Goal: Task Accomplishment & Management: Use online tool/utility

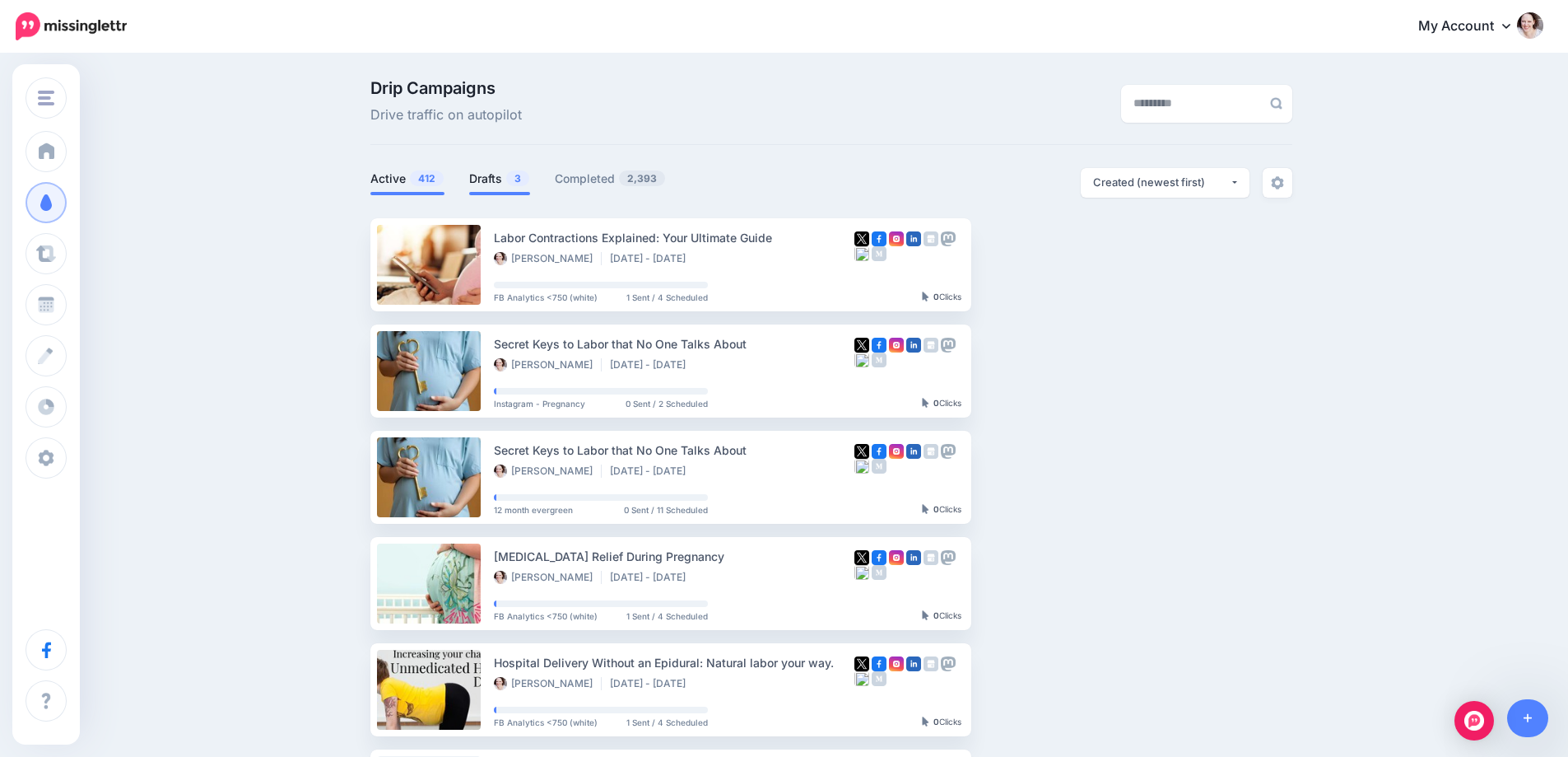
click at [499, 190] on li "Drafts 3" at bounding box center [499, 181] width 61 height 27
click at [496, 178] on link "Drafts 3" at bounding box center [499, 179] width 61 height 20
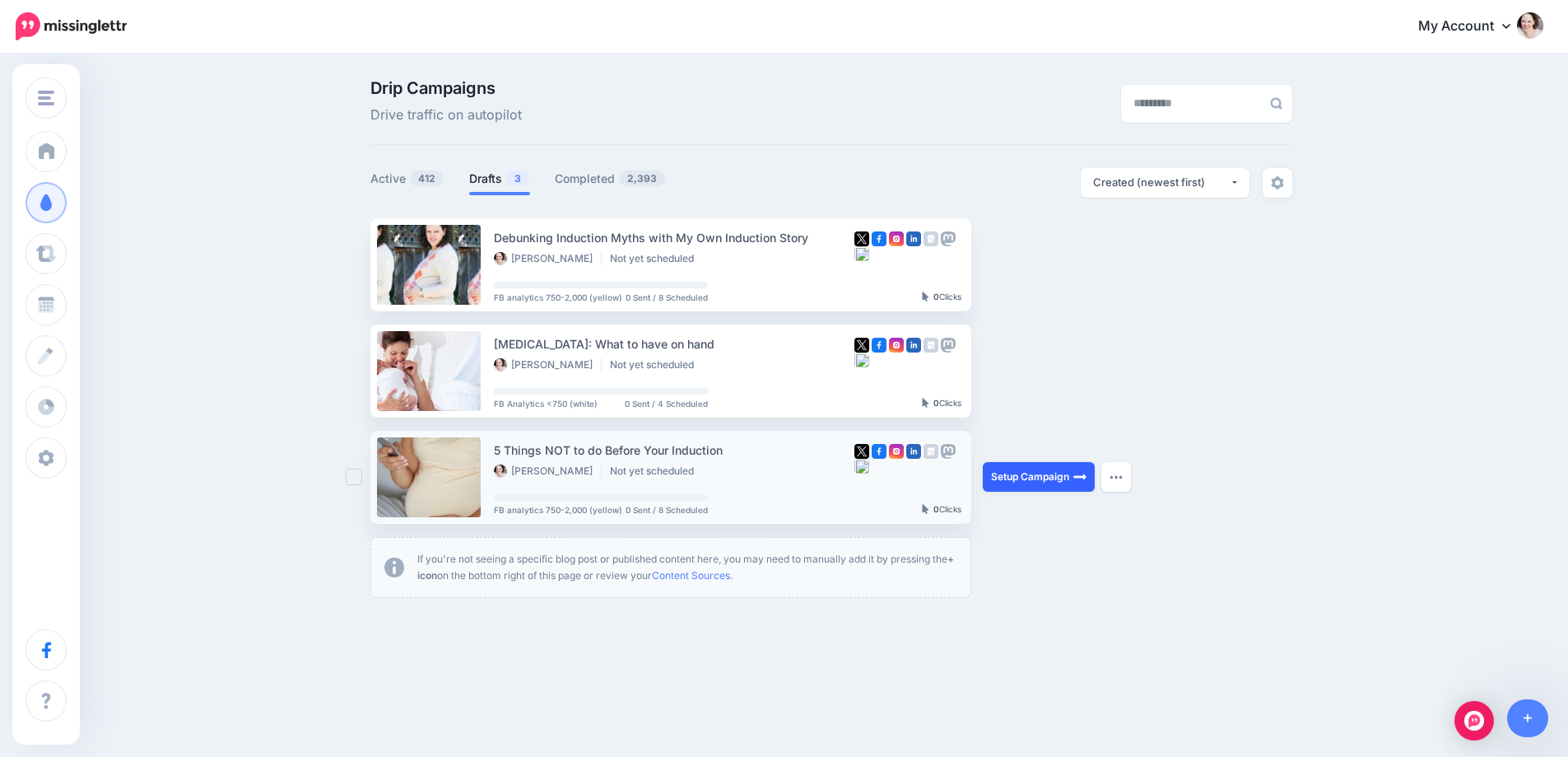
click at [1055, 477] on link "Setup Campaign" at bounding box center [1038, 477] width 112 height 29
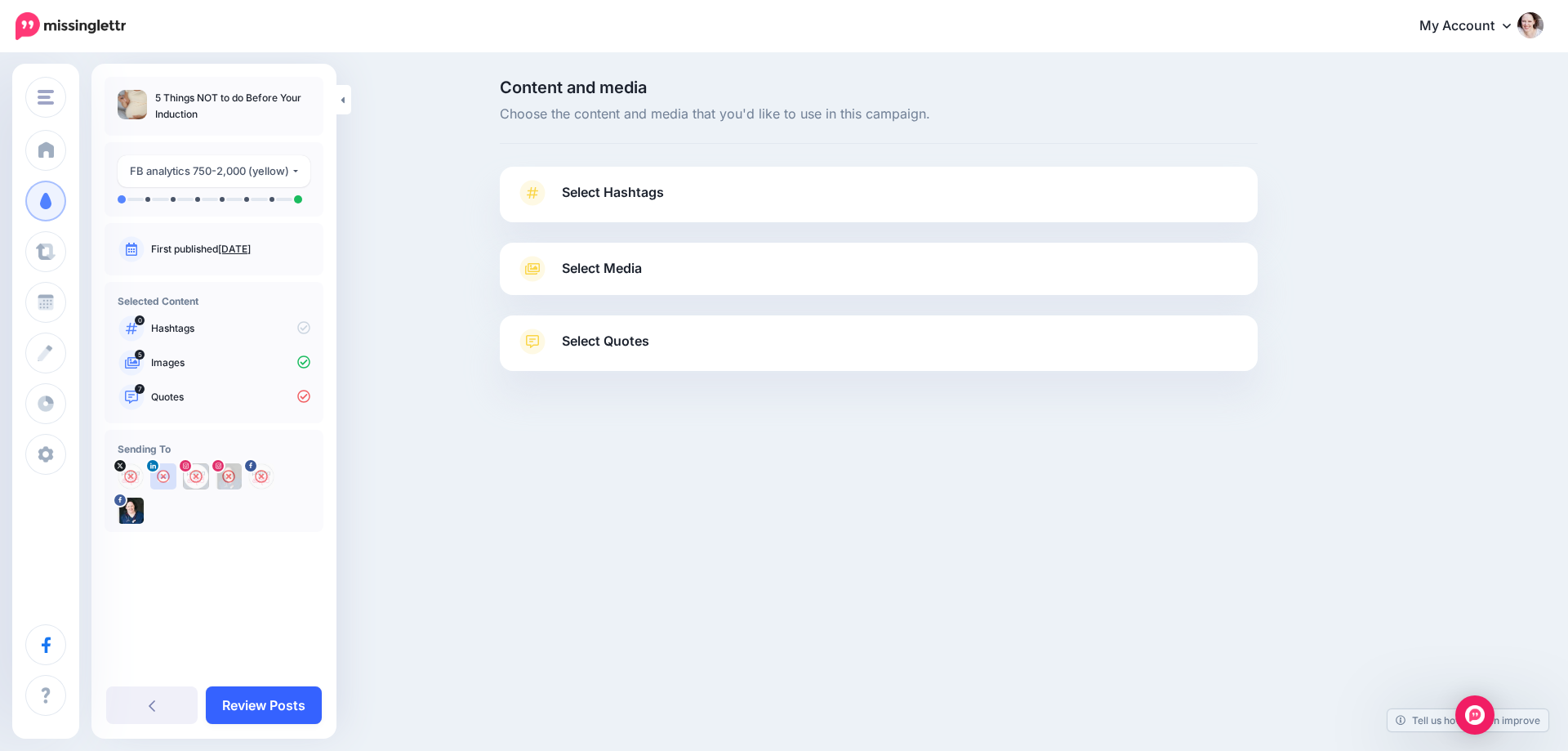
click at [256, 699] on link "Review Posts" at bounding box center [263, 705] width 116 height 38
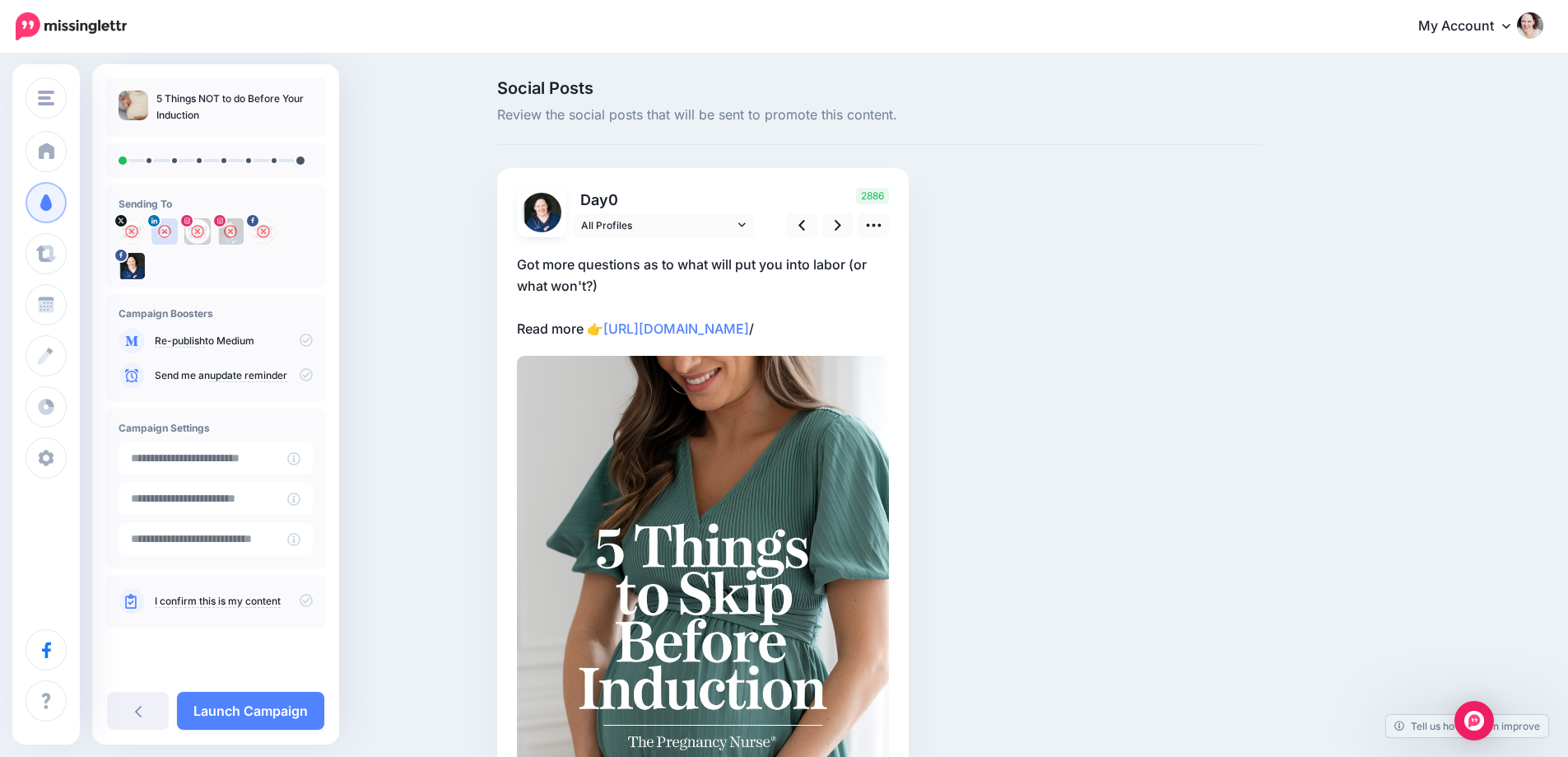
click at [258, 705] on link "Launch Campaign" at bounding box center [250, 711] width 147 height 38
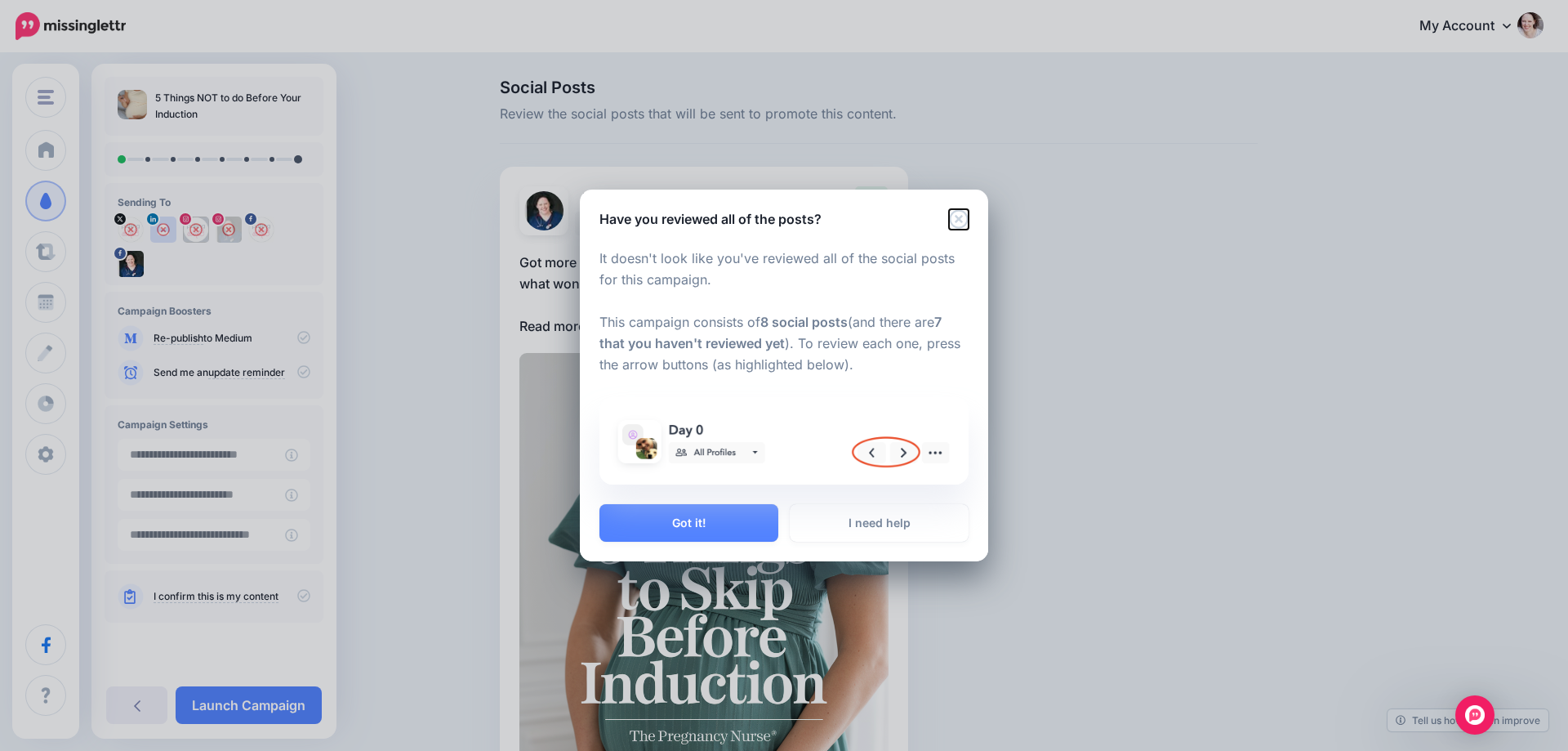
click at [956, 219] on icon "Close" at bounding box center [959, 219] width 20 height 20
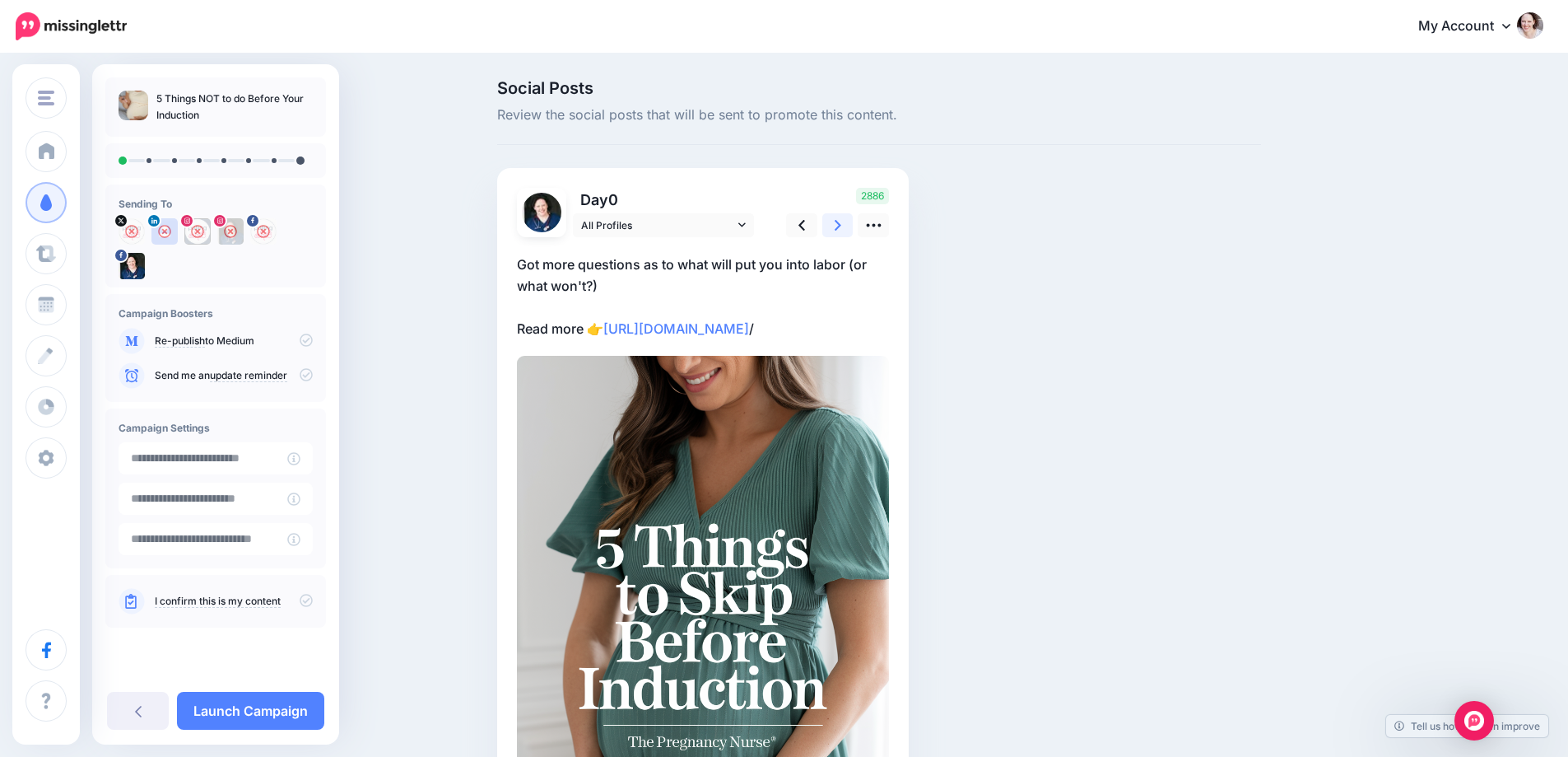
click at [842, 227] on icon at bounding box center [838, 225] width 7 height 17
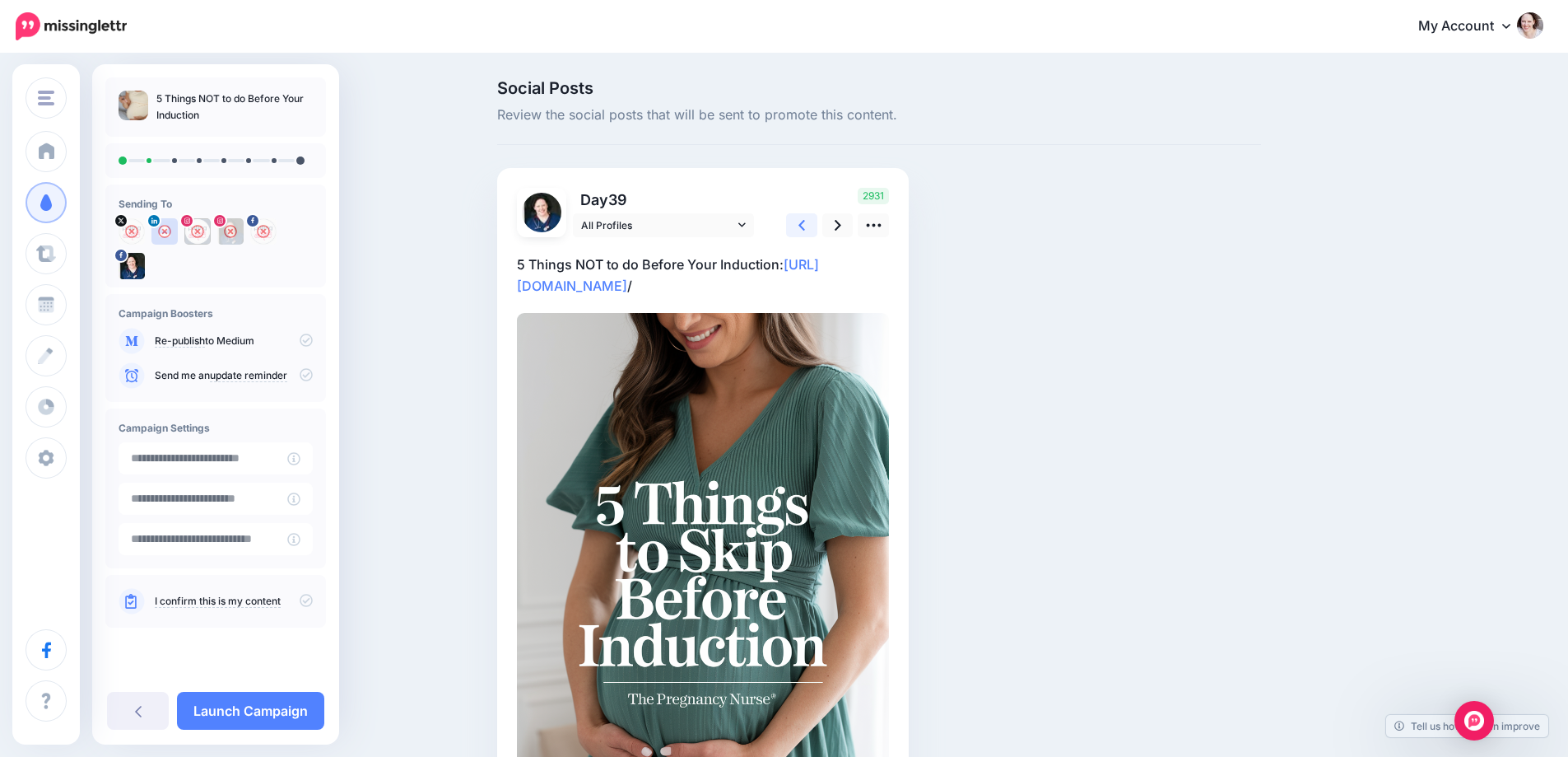
click at [800, 219] on link at bounding box center [802, 225] width 31 height 24
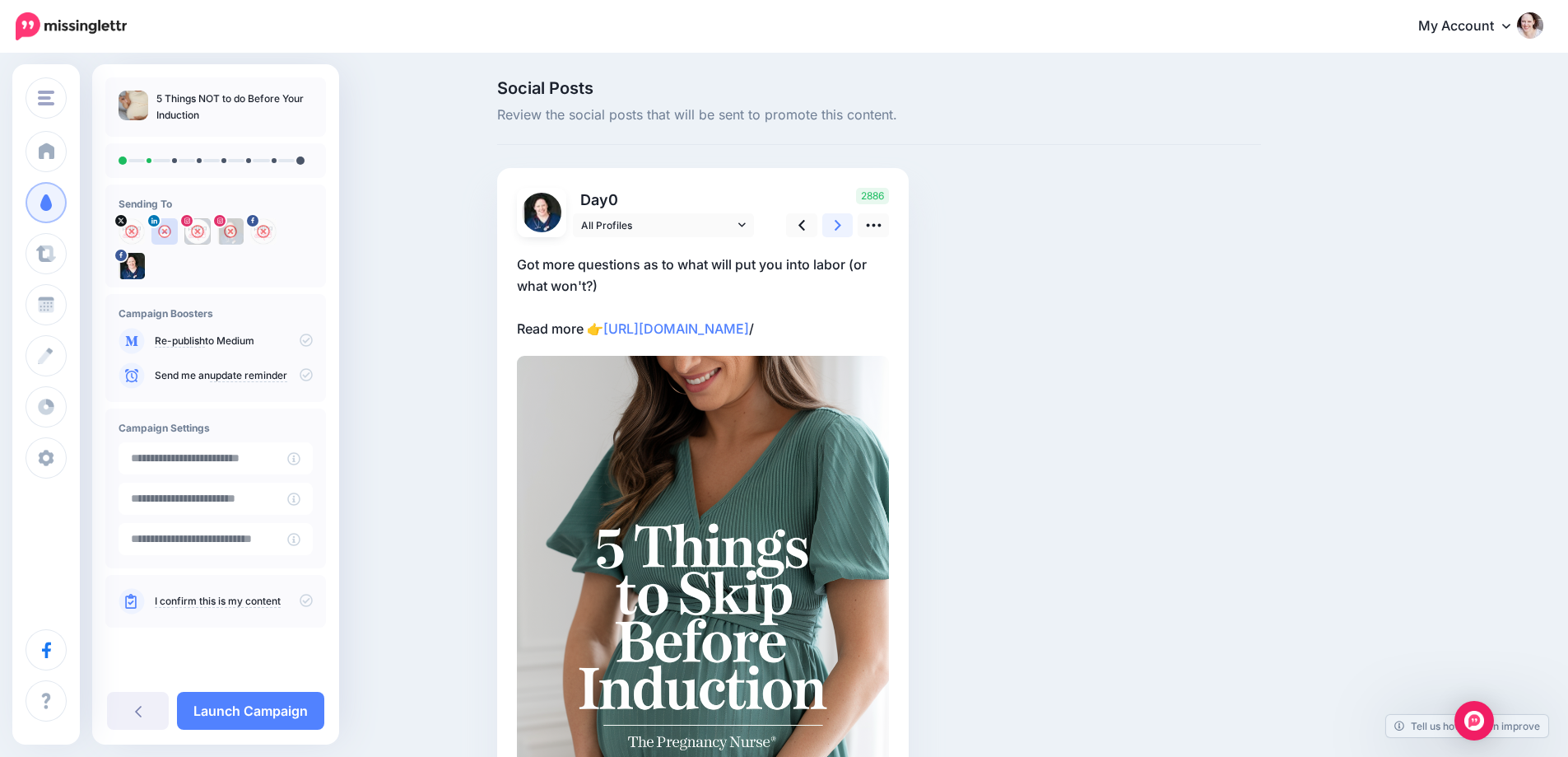
click at [830, 221] on link at bounding box center [838, 225] width 31 height 24
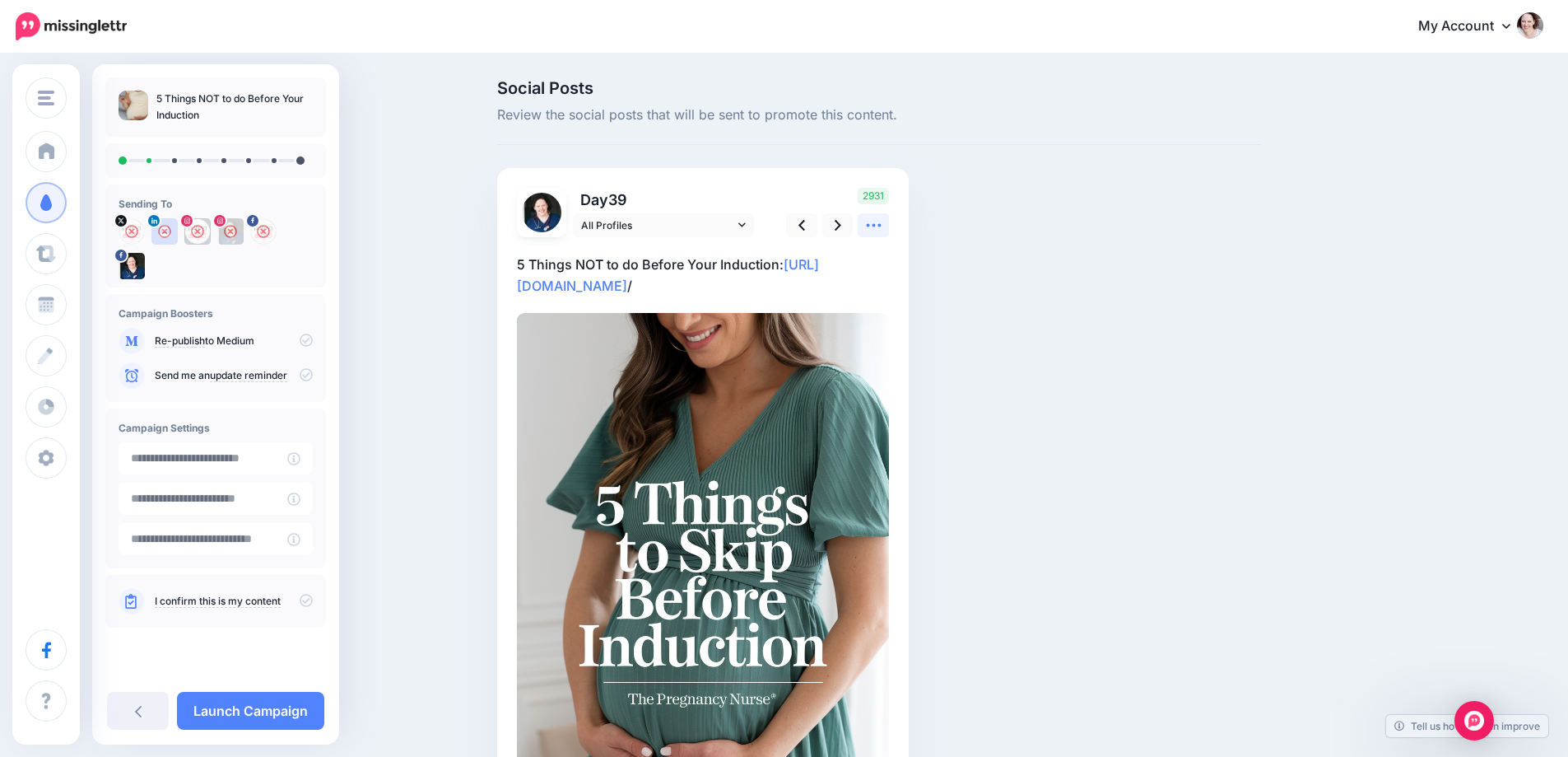
click at [878, 219] on icon at bounding box center [874, 225] width 17 height 17
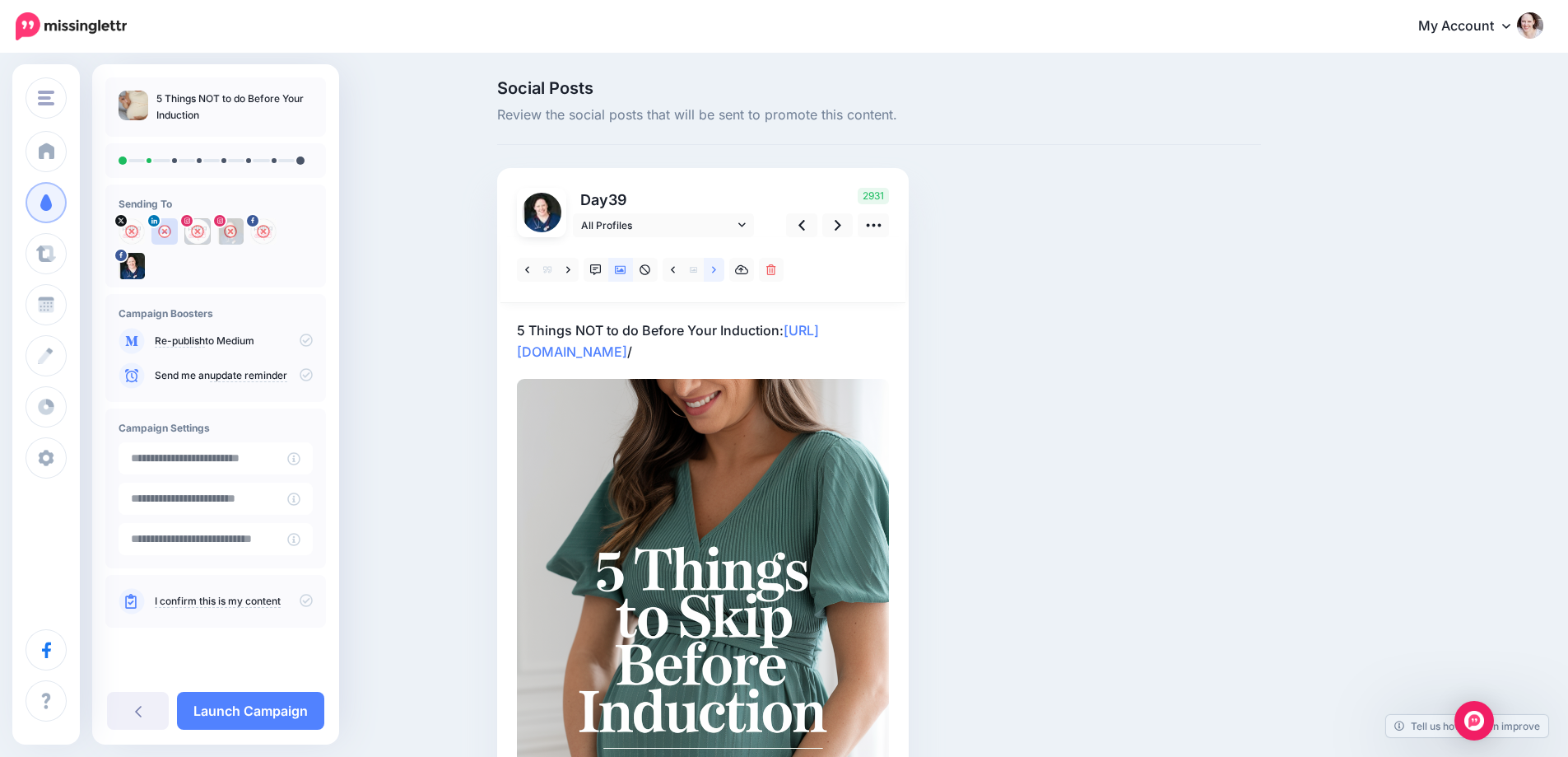
click at [716, 269] on icon at bounding box center [713, 270] width 4 height 11
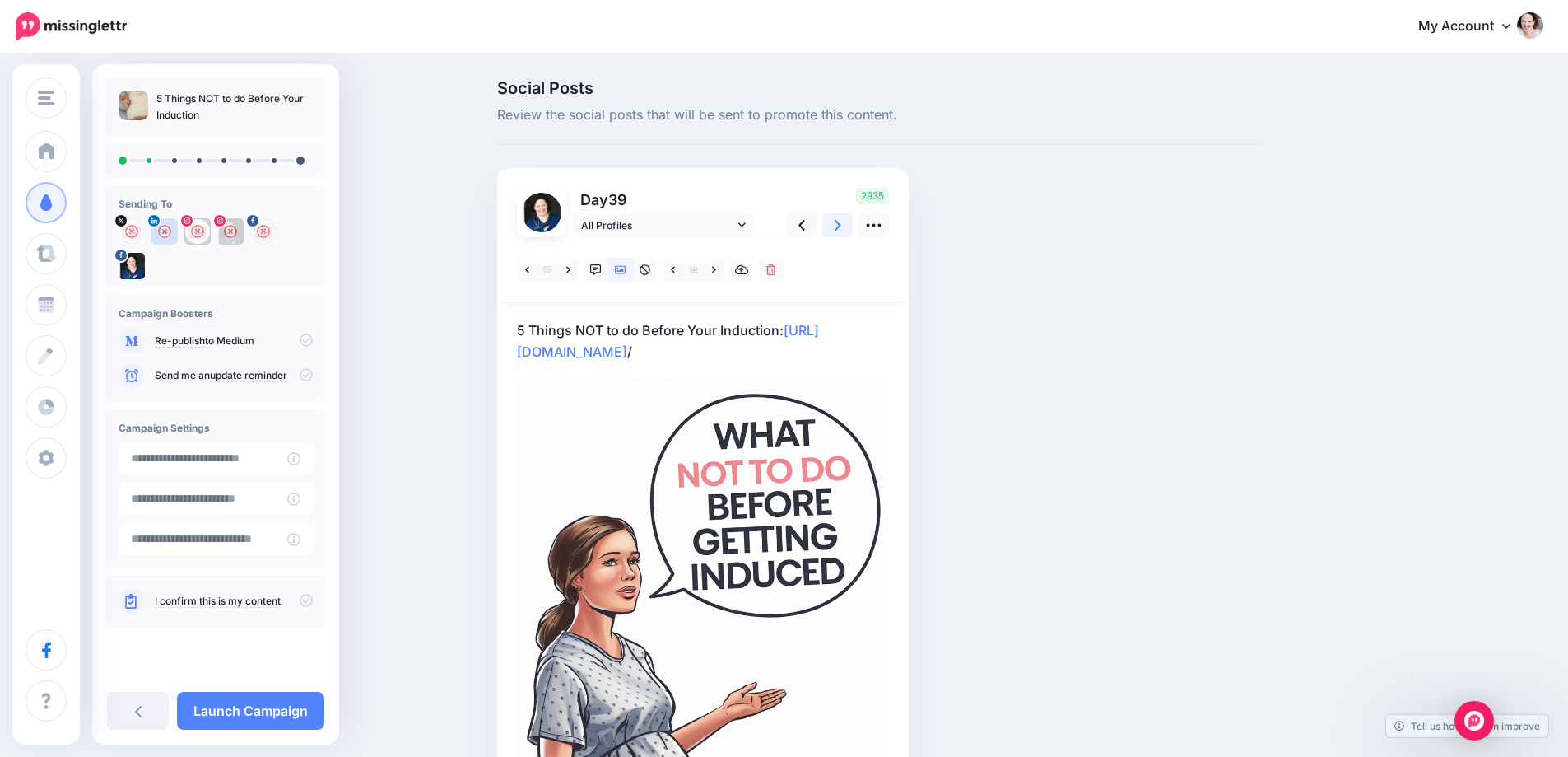
click at [840, 220] on link at bounding box center [838, 225] width 31 height 24
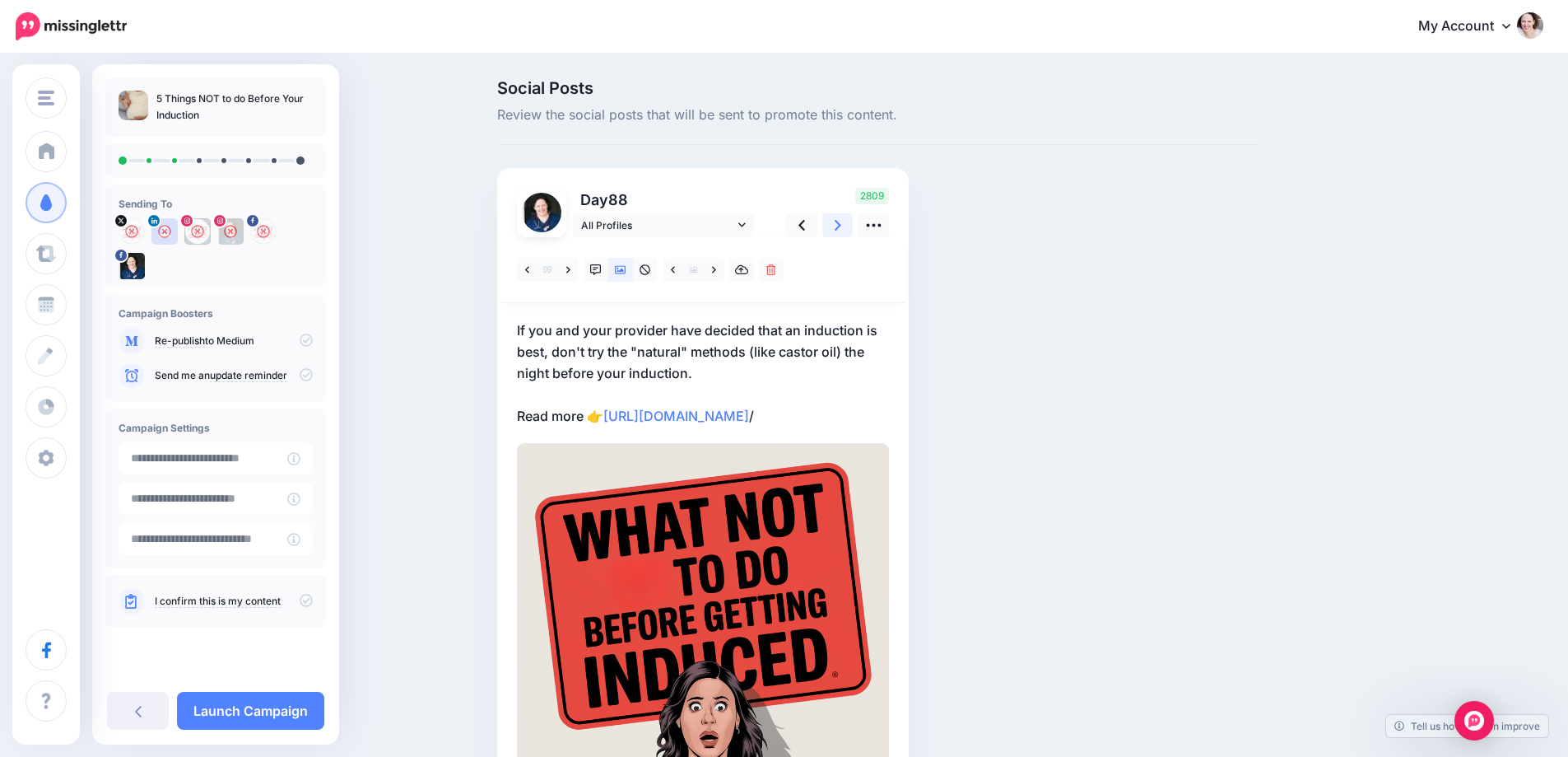
click at [840, 220] on link at bounding box center [838, 225] width 31 height 24
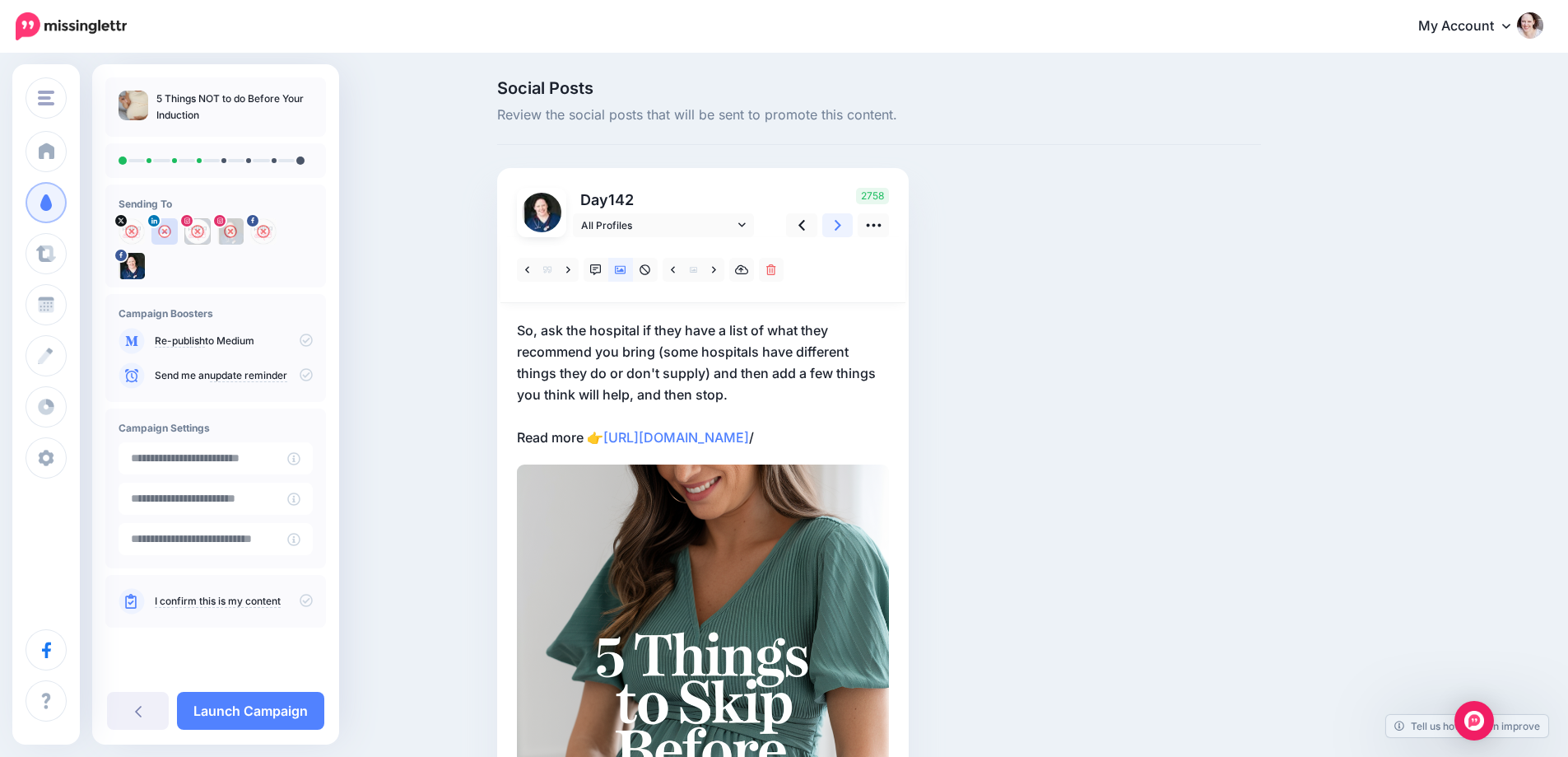
click at [840, 220] on link at bounding box center [838, 225] width 31 height 24
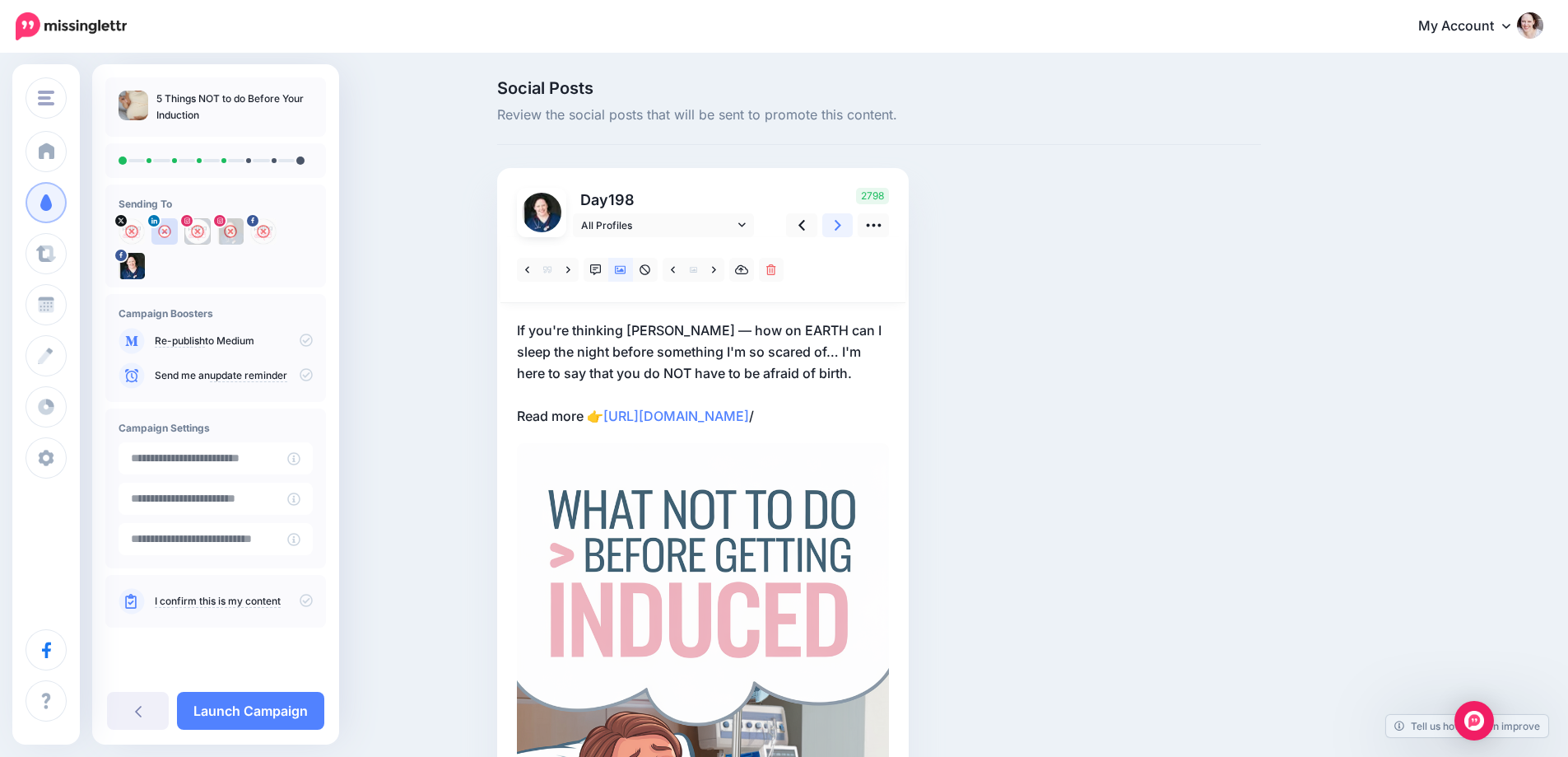
click at [839, 219] on link at bounding box center [838, 225] width 31 height 24
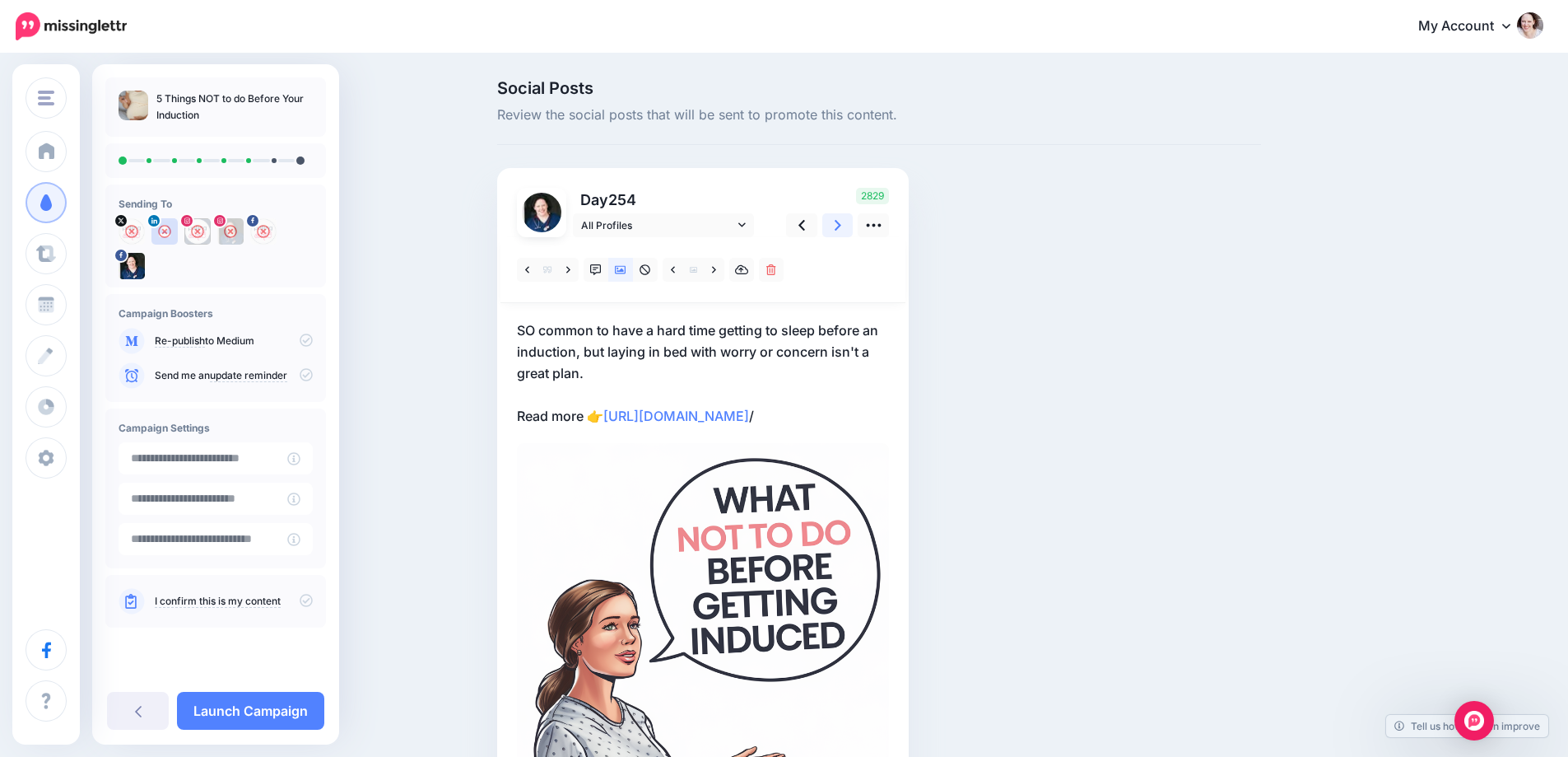
click at [839, 219] on link at bounding box center [838, 225] width 31 height 24
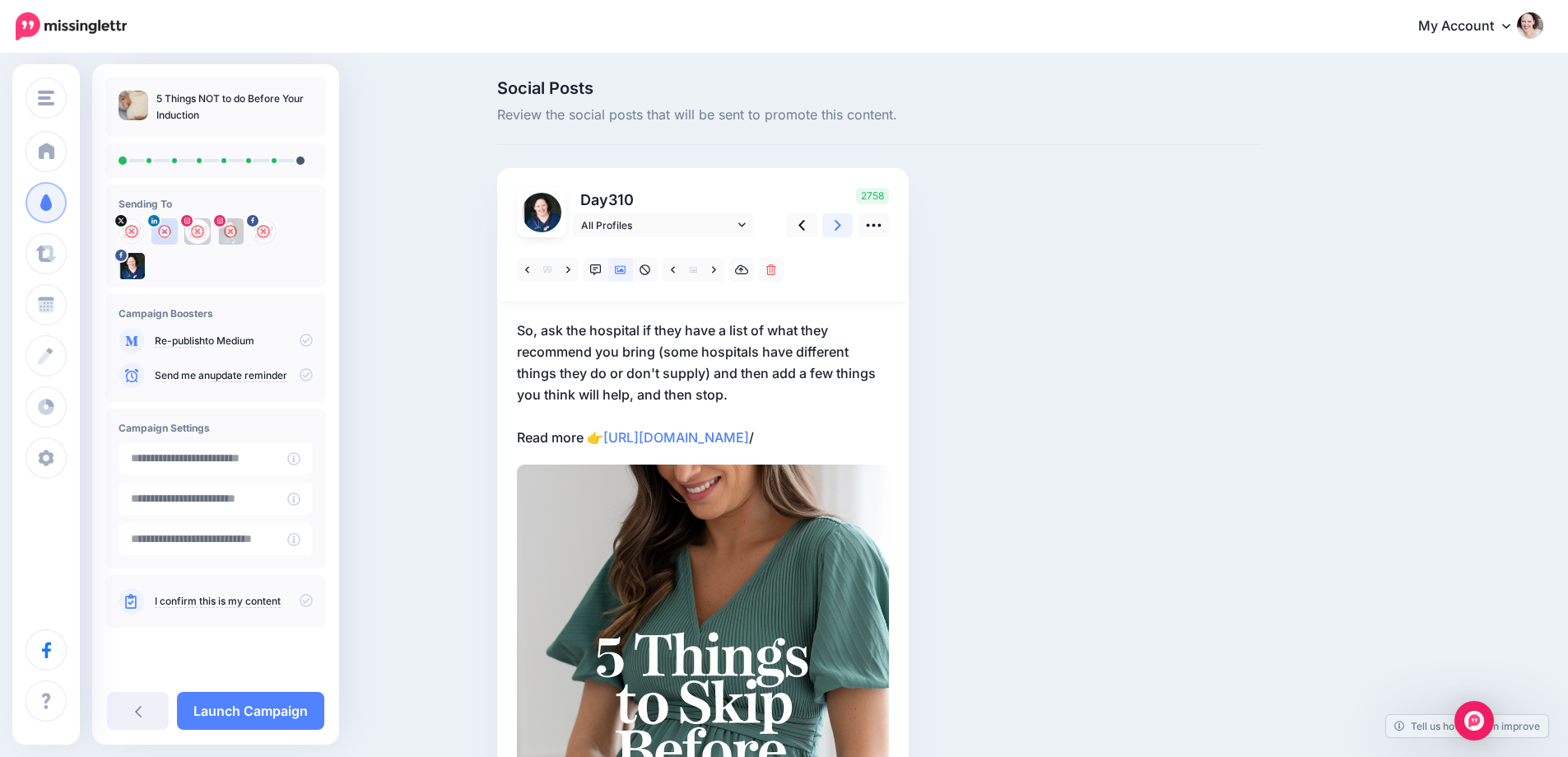
click at [839, 219] on link at bounding box center [838, 225] width 31 height 24
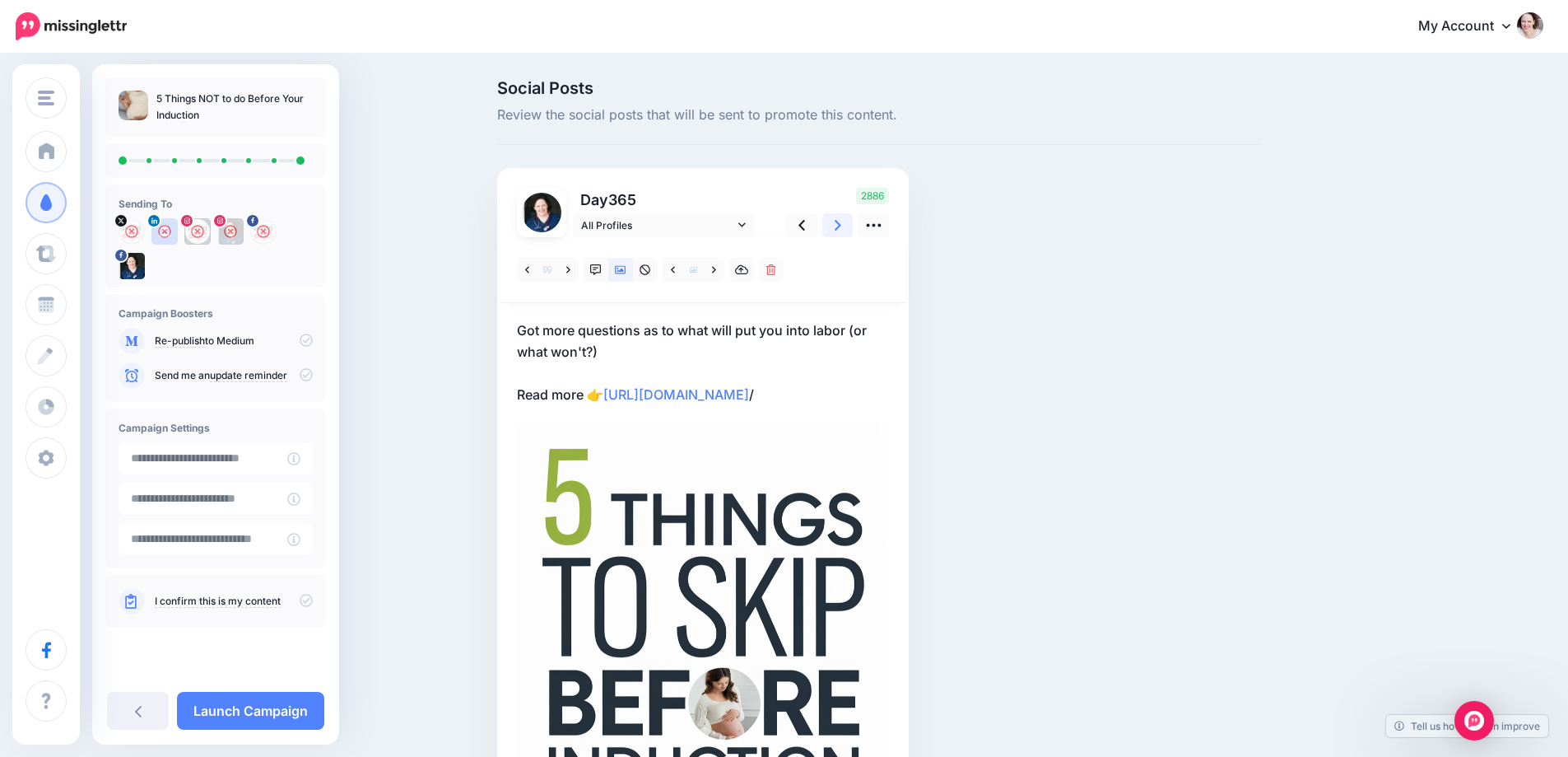
click at [839, 219] on link at bounding box center [838, 225] width 31 height 24
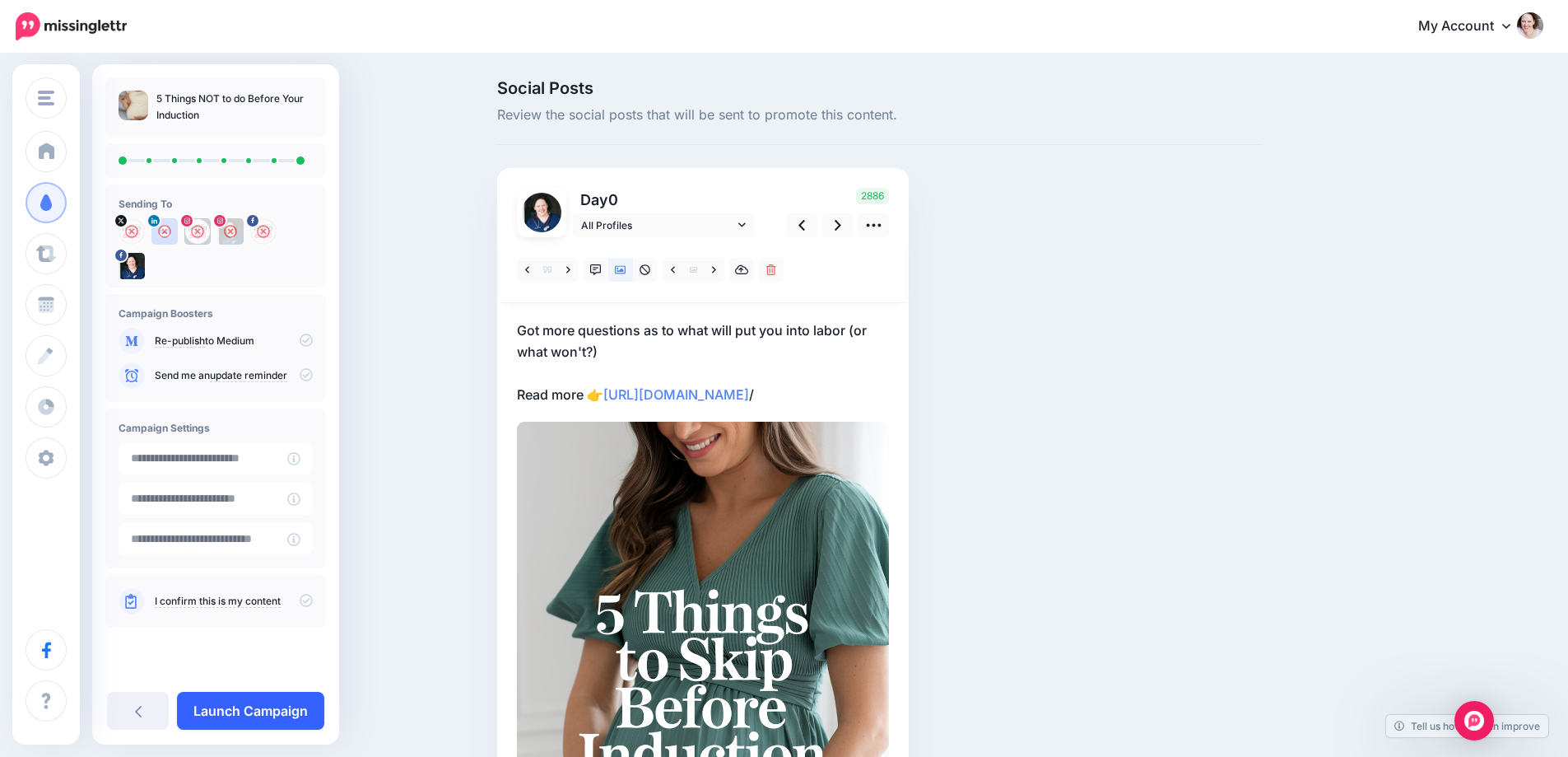
click at [236, 707] on link "Launch Campaign" at bounding box center [250, 711] width 147 height 38
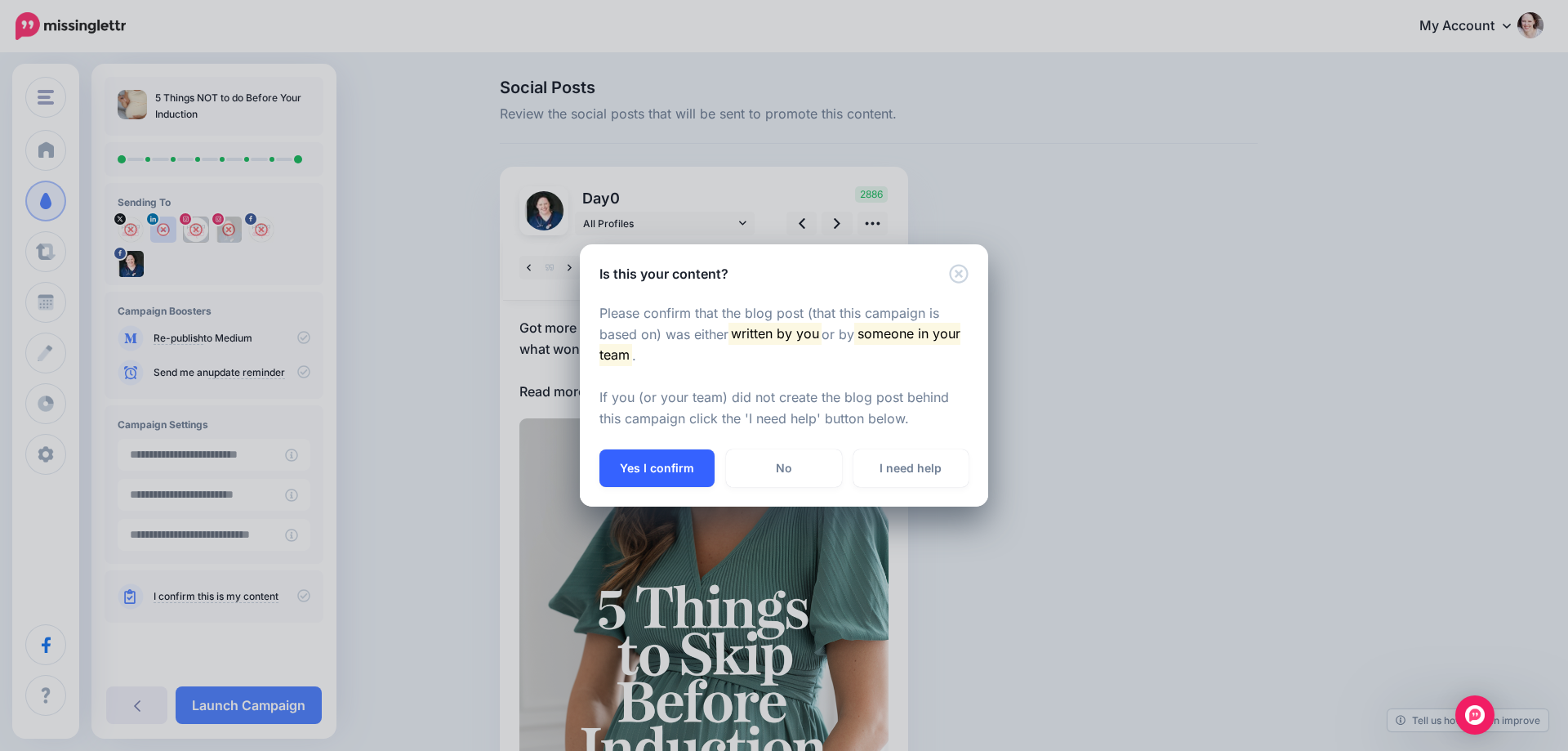
click at [662, 469] on button "Yes I confirm" at bounding box center [657, 468] width 115 height 38
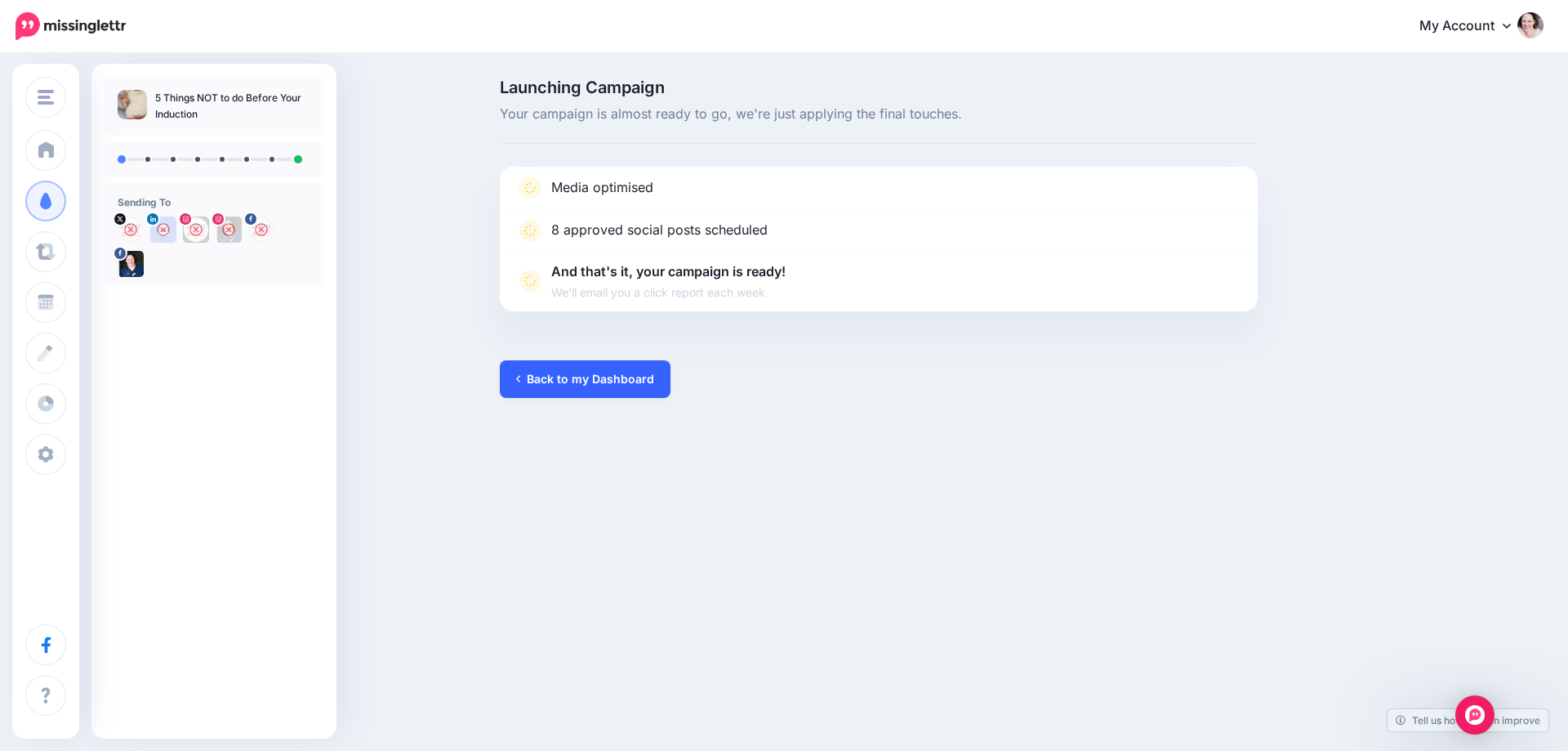
click at [593, 381] on link "Back to my Dashboard" at bounding box center [585, 379] width 170 height 38
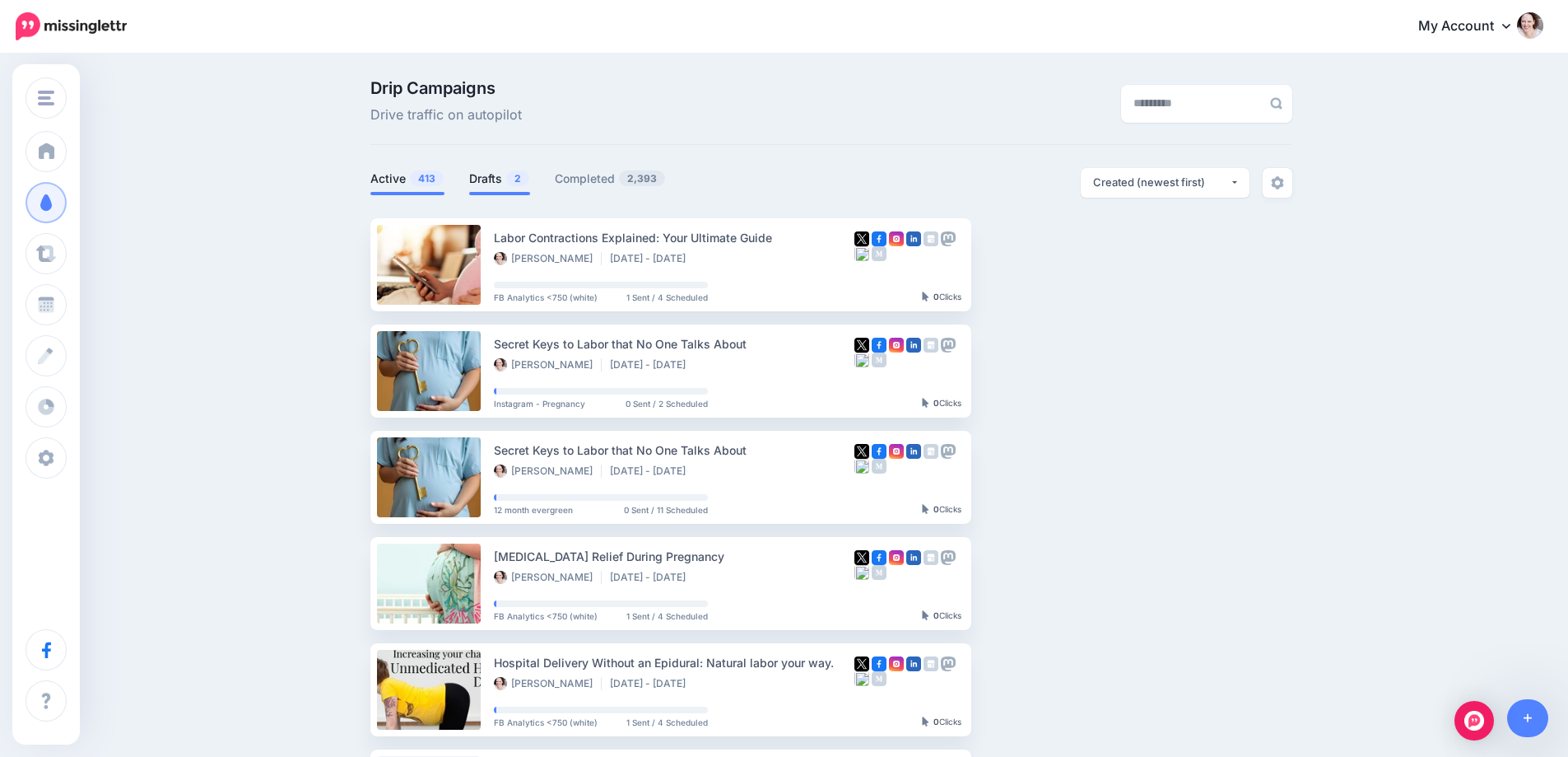
click at [499, 181] on link "Drafts 2" at bounding box center [499, 179] width 61 height 20
